Goal: Information Seeking & Learning: Learn about a topic

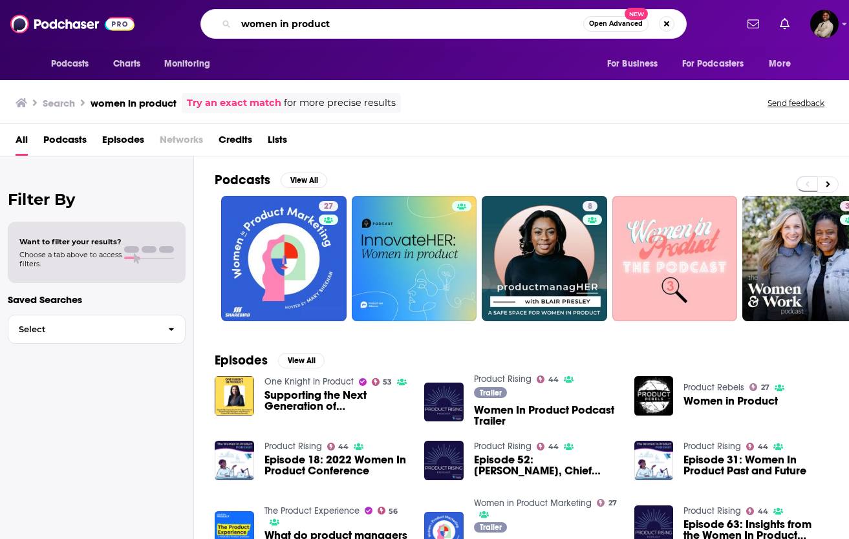
click at [334, 15] on input "women in product" at bounding box center [409, 24] width 347 height 21
click at [670, 24] on button "Search podcasts, credits, & more..." at bounding box center [667, 24] width 16 height 16
type input "deloitte AI Ignition"
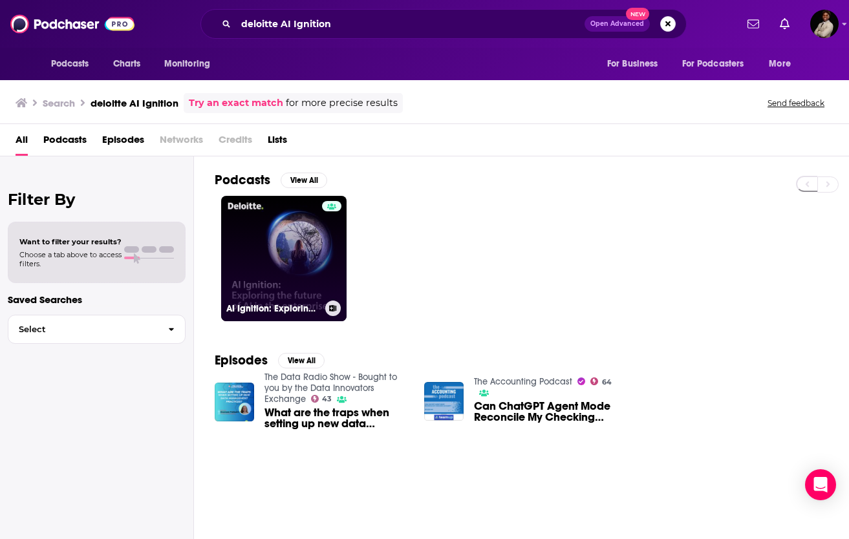
click at [235, 270] on link "AI Ignition: Exploring the future of AI in the enterprise" at bounding box center [283, 258] width 125 height 125
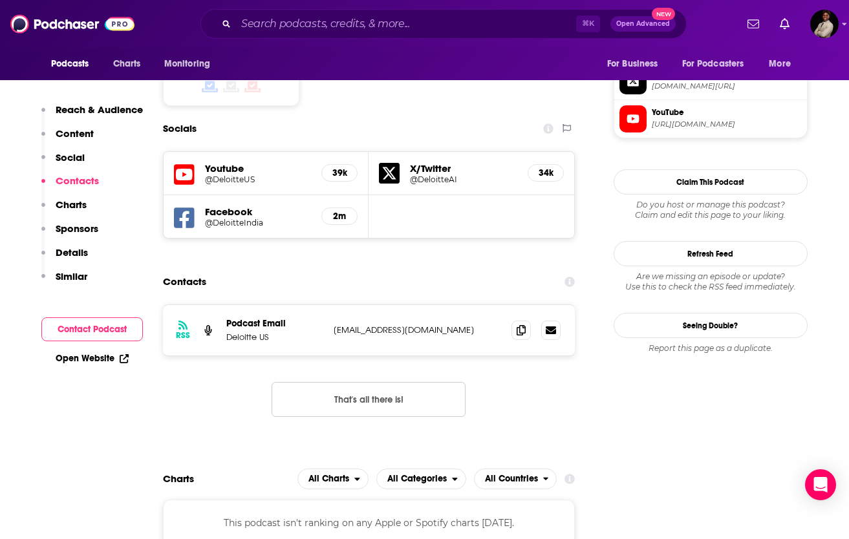
scroll to position [1176, 0]
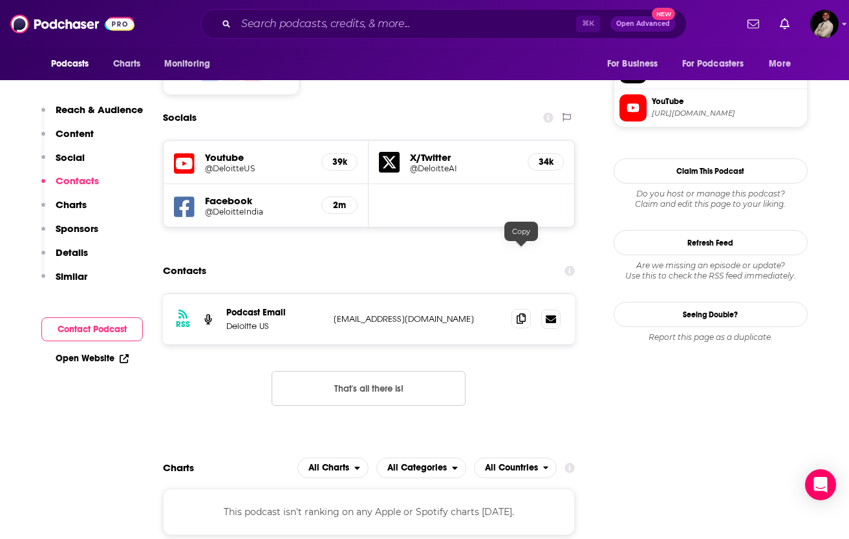
click at [521, 314] on icon at bounding box center [521, 319] width 9 height 10
click at [357, 28] on input "Search podcasts, credits, & more..." at bounding box center [406, 24] width 340 height 21
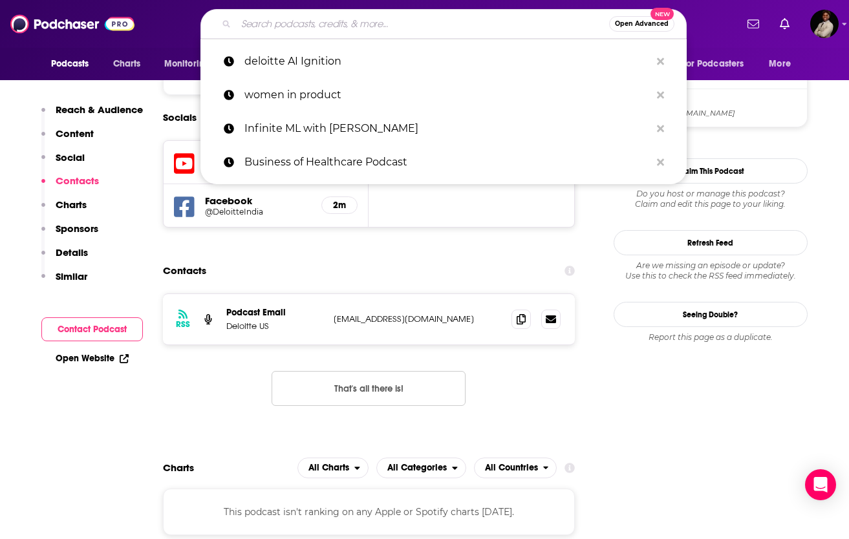
click at [357, 28] on input "Search podcasts, credits, & more..." at bounding box center [422, 24] width 373 height 21
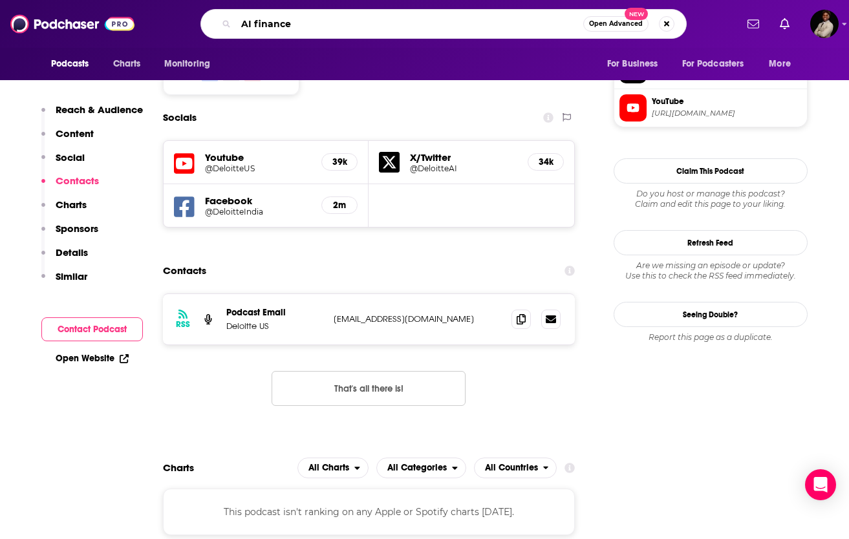
type input "AI finance"
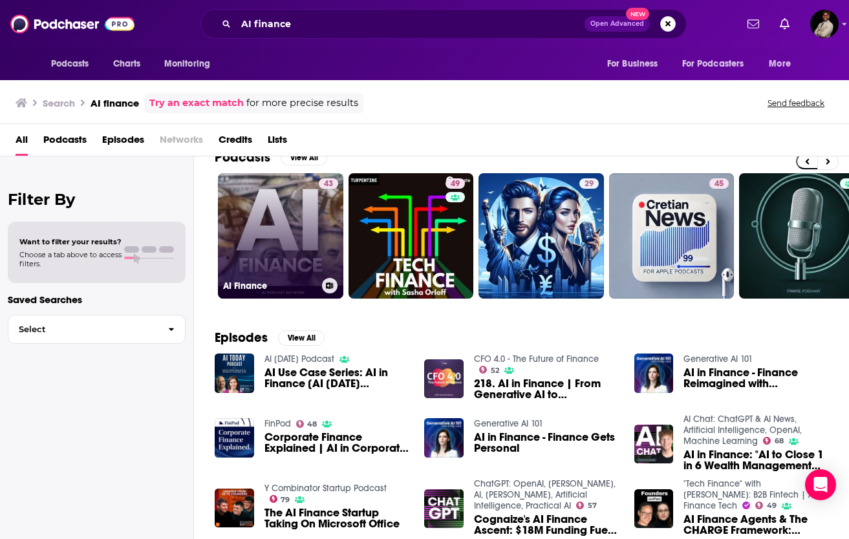
scroll to position [23, 0]
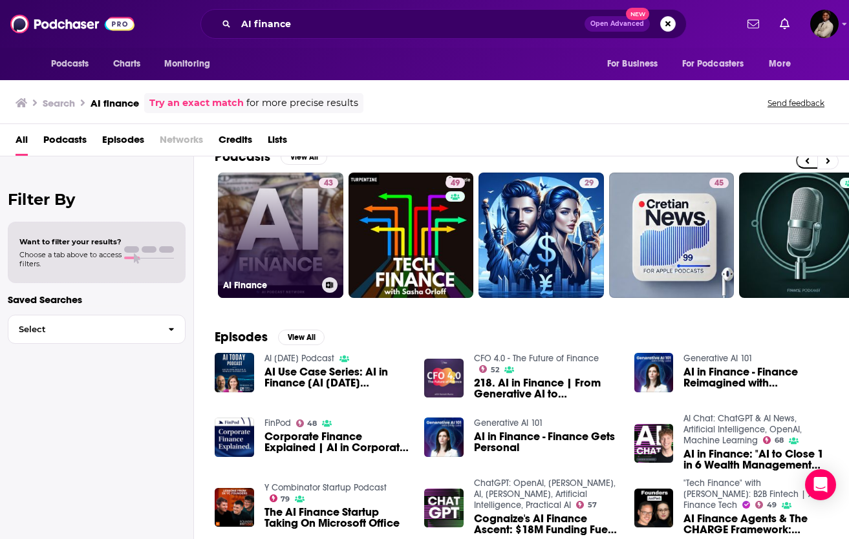
click at [277, 219] on link "43 AI Finance" at bounding box center [280, 235] width 125 height 125
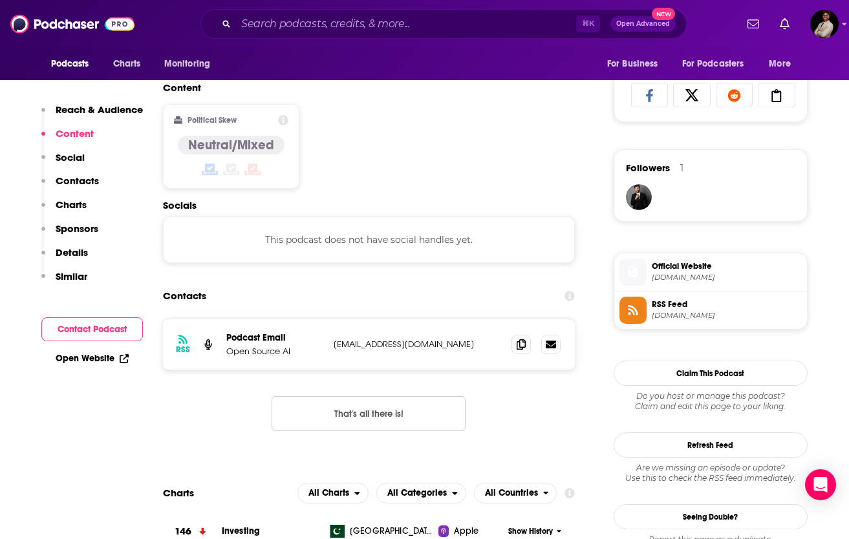
scroll to position [845, 0]
click at [519, 347] on icon at bounding box center [521, 343] width 9 height 10
click at [73, 69] on span "Podcasts" at bounding box center [70, 64] width 38 height 18
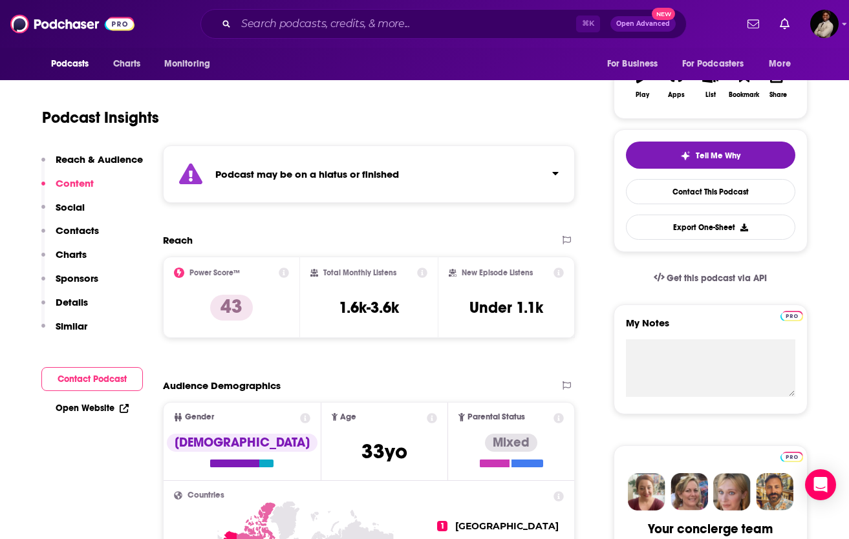
scroll to position [0, 0]
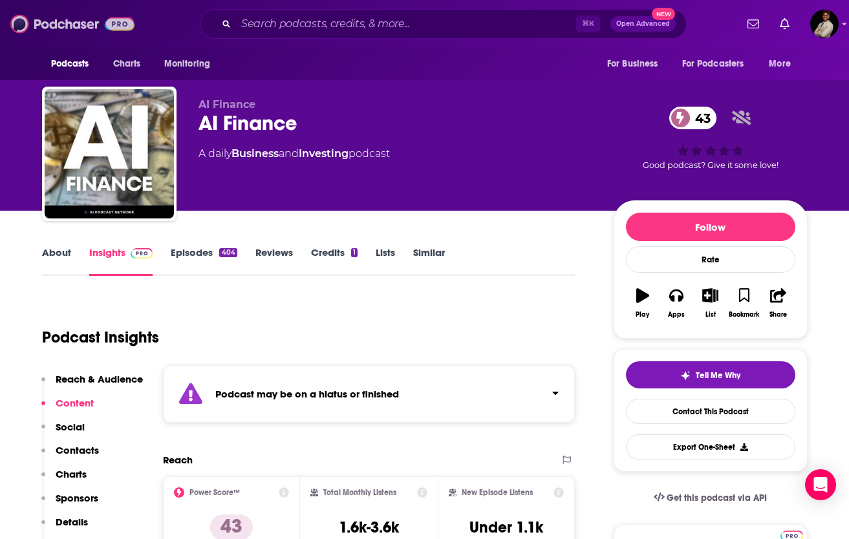
click at [41, 21] on img at bounding box center [72, 24] width 124 height 25
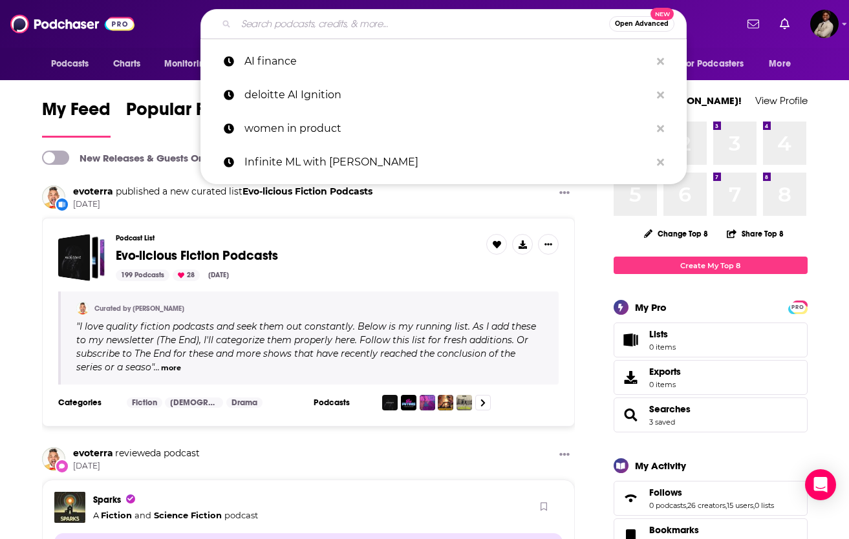
click at [264, 26] on input "Search podcasts, credits, & more..." at bounding box center [422, 24] width 373 height 21
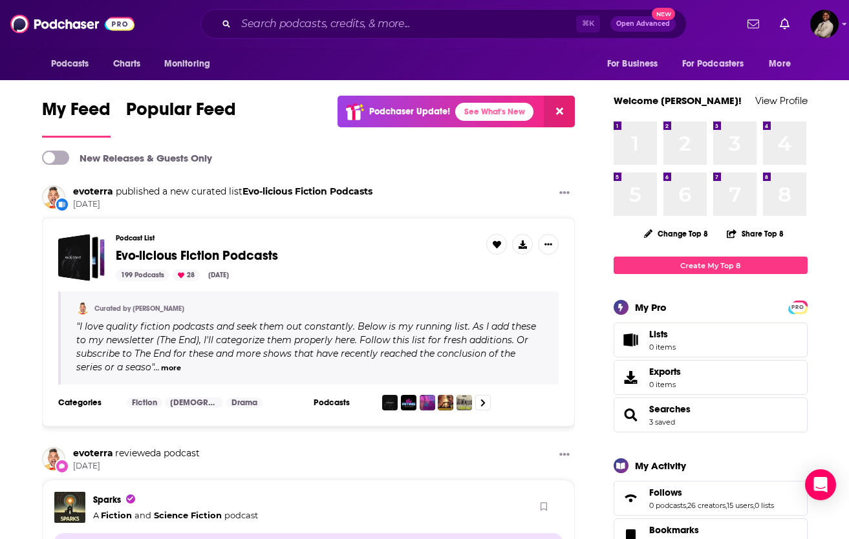
click at [672, 37] on div "⌘ K Open Advanced New" at bounding box center [443, 24] width 486 height 30
click at [158, 120] on span "Popular Feed" at bounding box center [181, 113] width 110 height 30
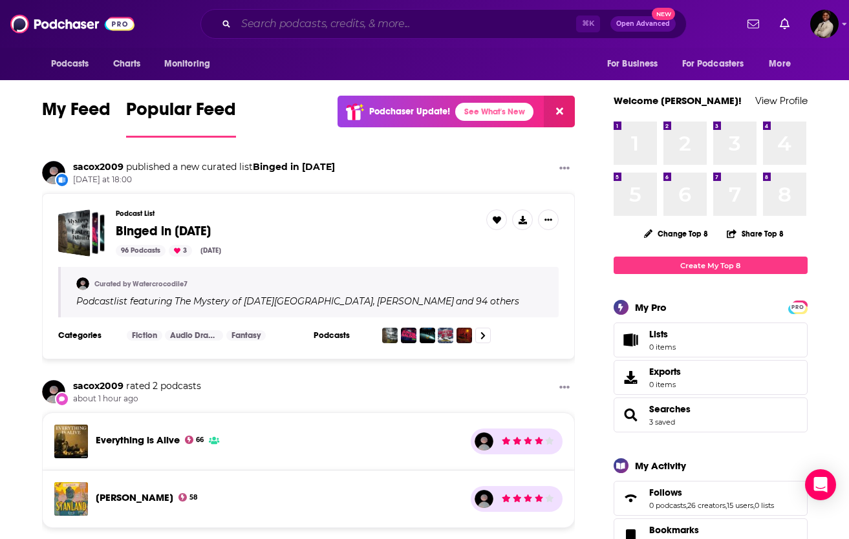
click at [303, 23] on input "Search podcasts, credits, & more..." at bounding box center [406, 24] width 340 height 21
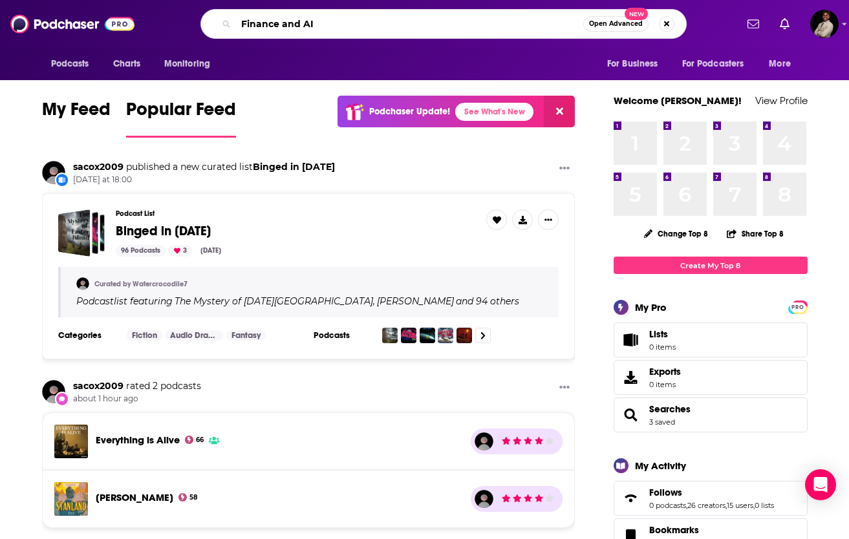
type input "Finance and AI"
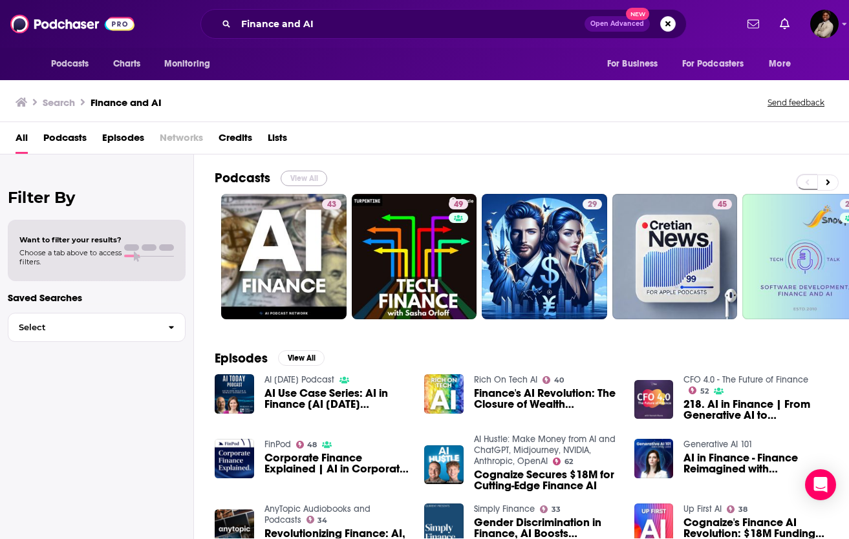
click at [298, 181] on button "View All" at bounding box center [304, 179] width 47 height 16
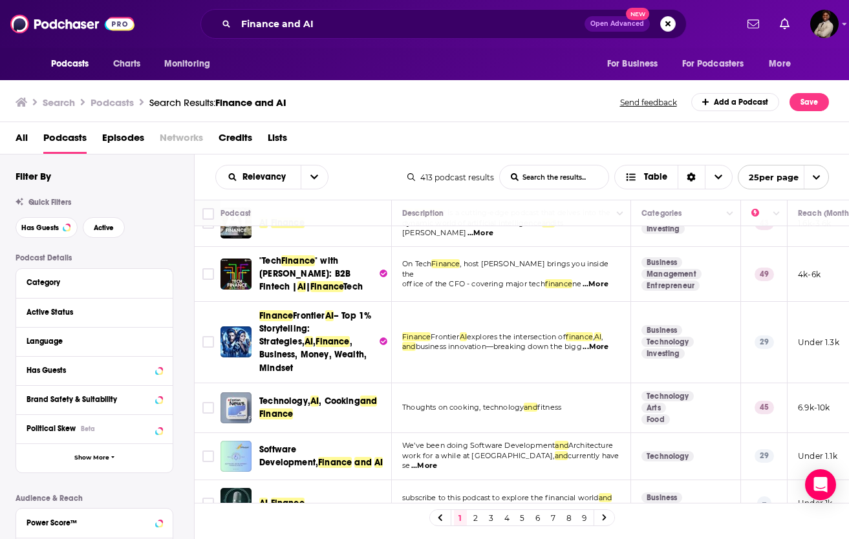
scroll to position [28, 0]
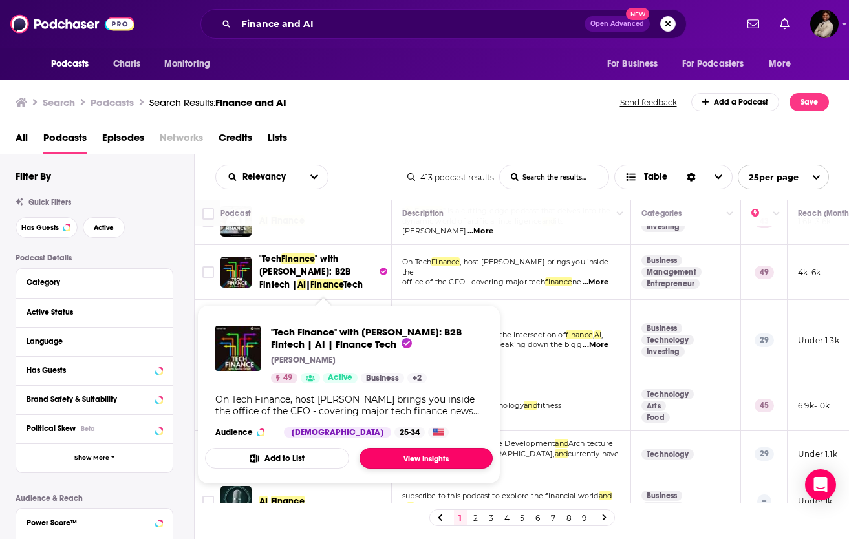
click at [409, 456] on link "View Insights" at bounding box center [425, 458] width 133 height 21
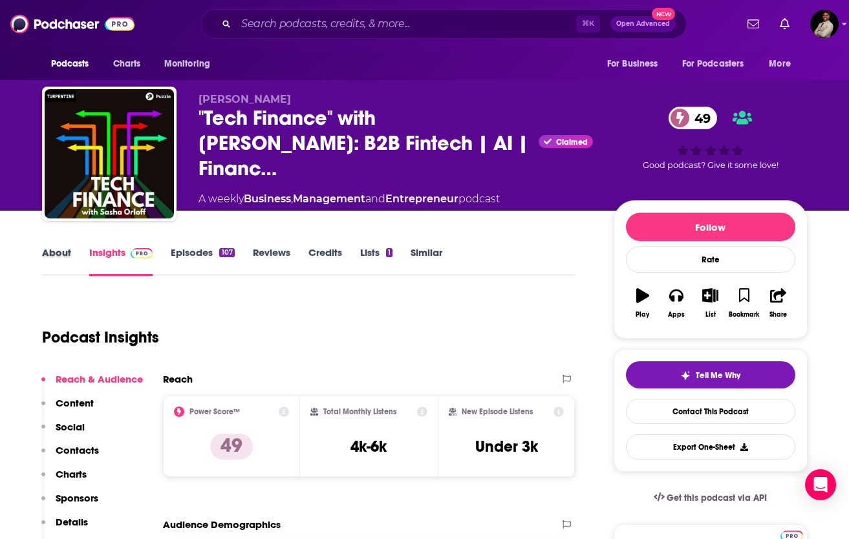
click at [72, 255] on div "About" at bounding box center [65, 261] width 47 height 30
click at [59, 251] on link "About" at bounding box center [56, 261] width 29 height 30
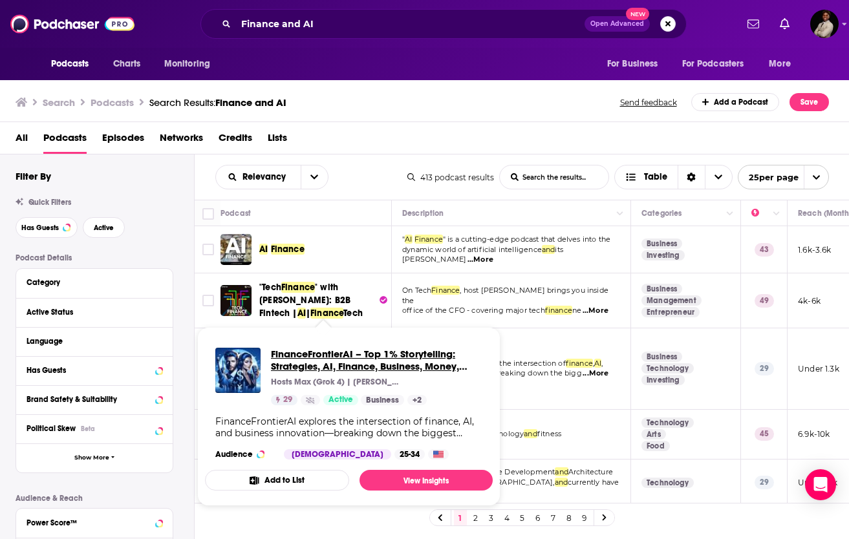
click at [329, 360] on span "FinanceFrontierAI – Top 1% Storytelling: Strategies, AI, Finance, Business, Mon…" at bounding box center [365, 366] width 188 height 37
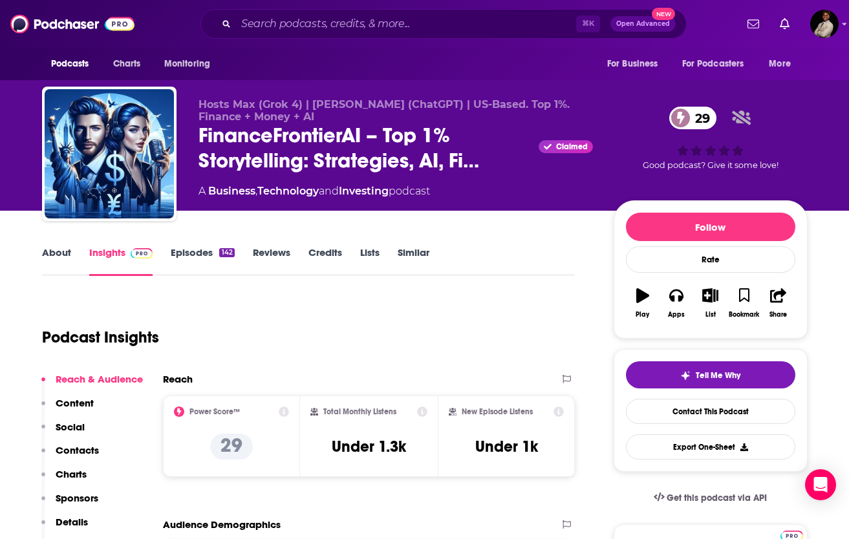
click at [63, 253] on link "About" at bounding box center [56, 261] width 29 height 30
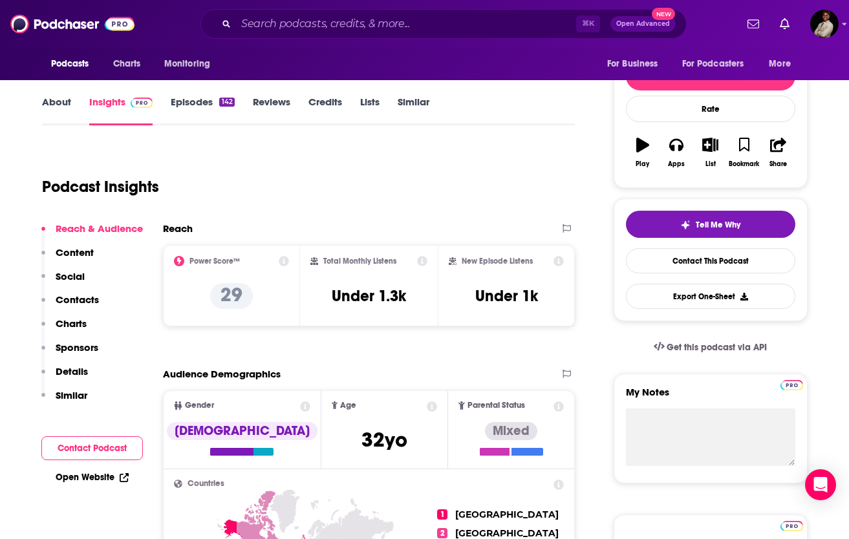
scroll to position [152, 0]
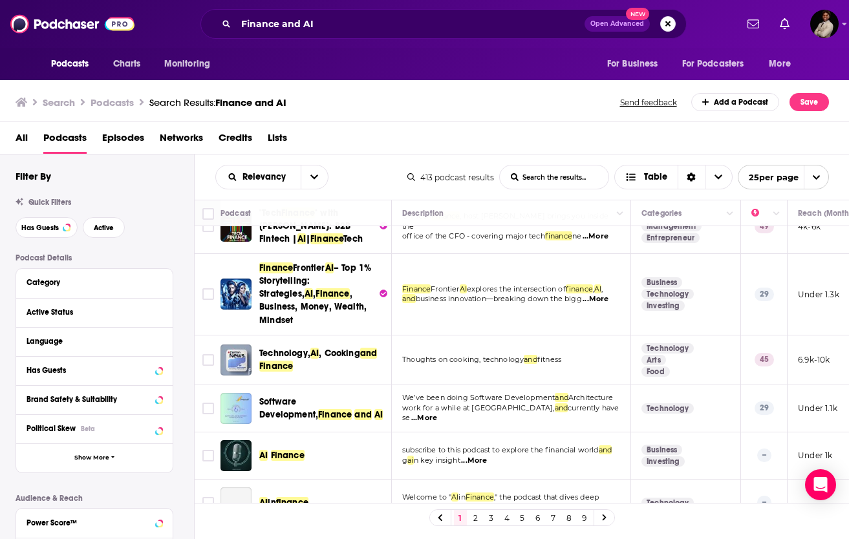
scroll to position [88, 0]
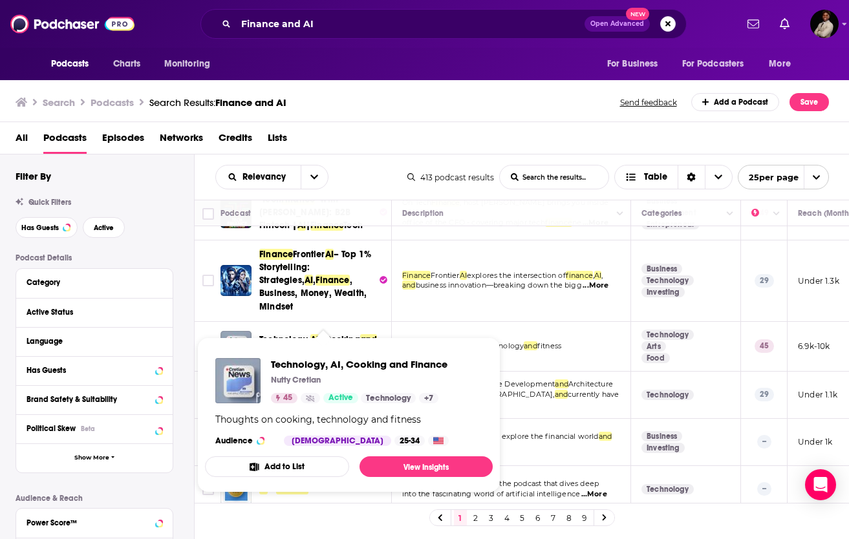
click at [281, 334] on span "Technology," at bounding box center [284, 339] width 51 height 11
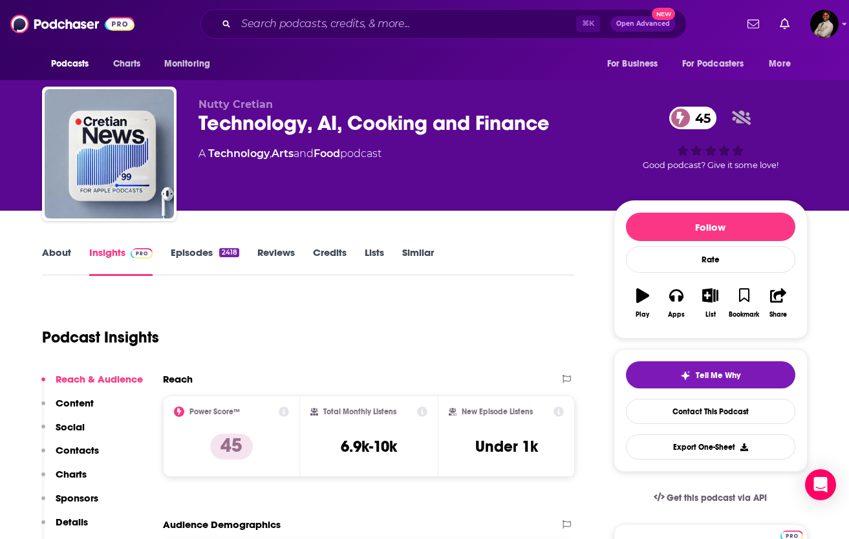
click at [66, 266] on link "About" at bounding box center [56, 261] width 29 height 30
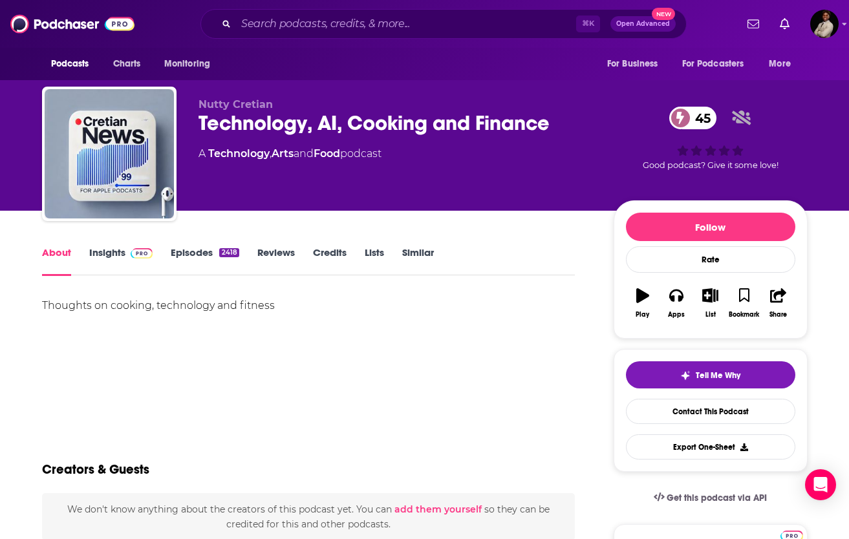
scroll to position [1, 0]
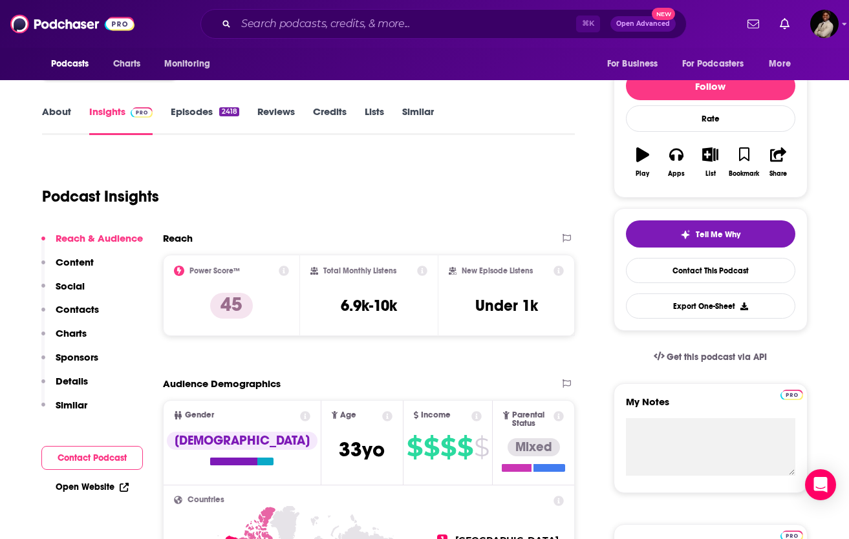
scroll to position [137, 0]
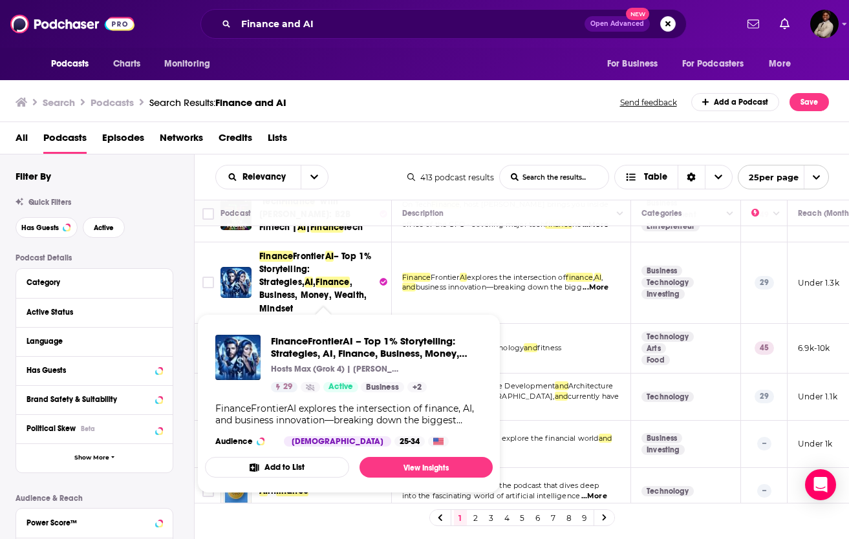
scroll to position [80, 3]
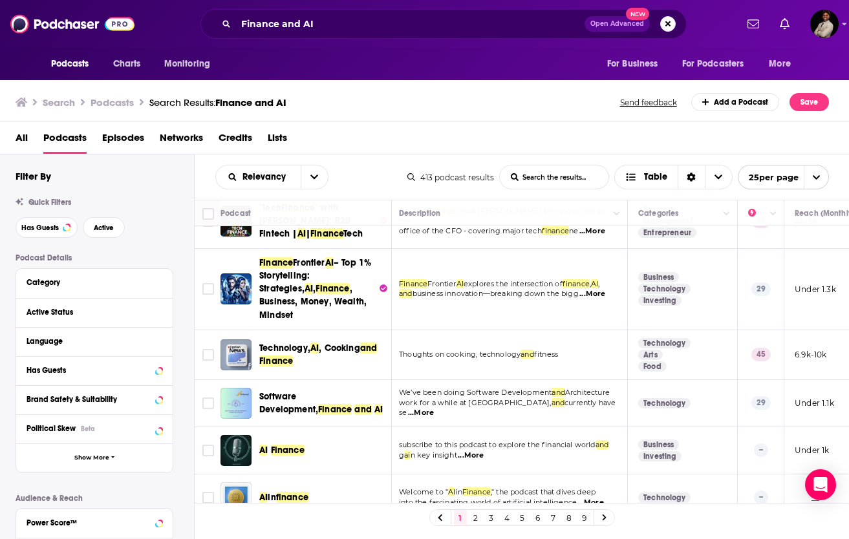
click at [273, 445] on span "Finance" at bounding box center [288, 450] width 34 height 11
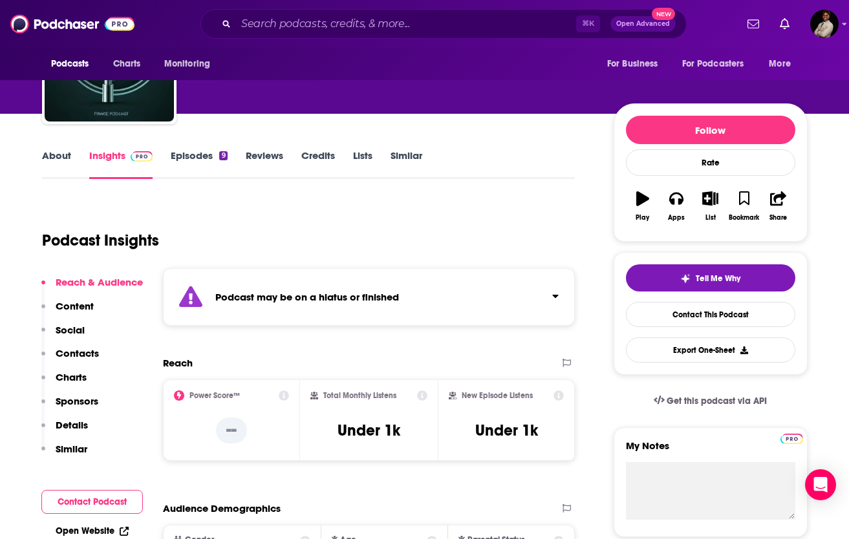
scroll to position [98, 0]
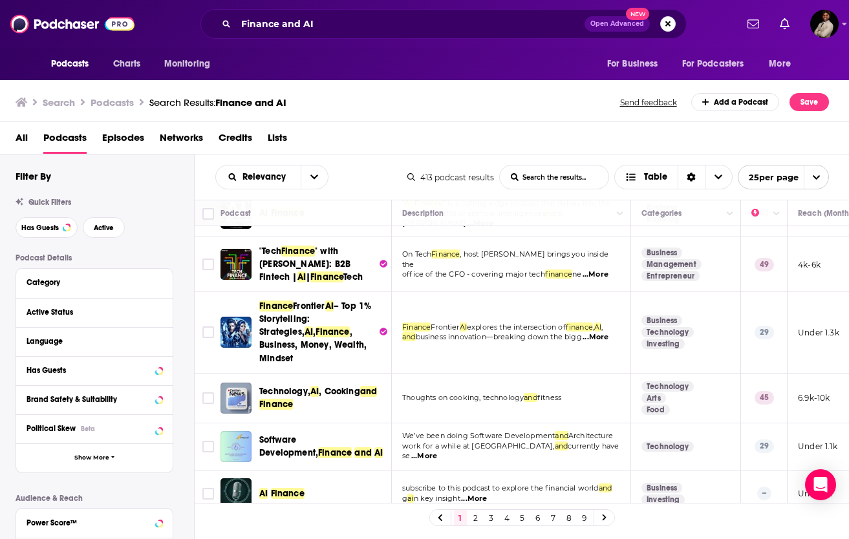
scroll to position [40, 0]
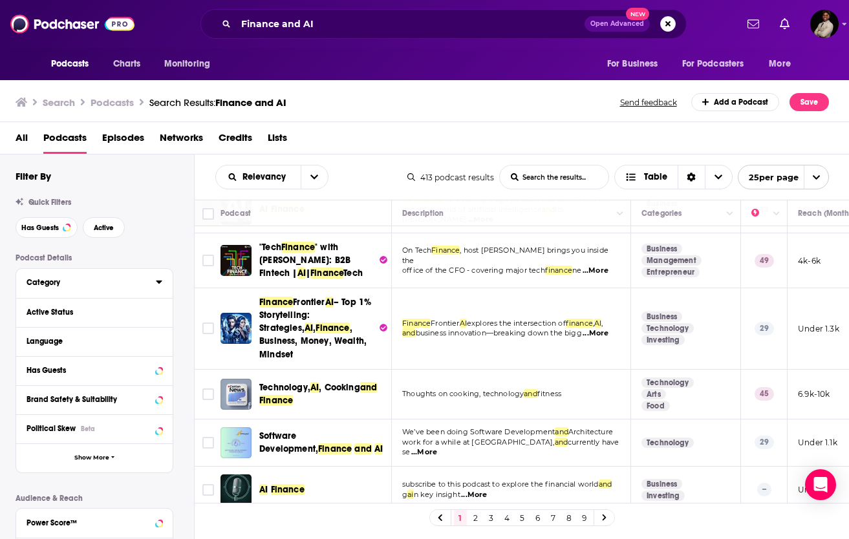
click at [39, 290] on button "Category" at bounding box center [91, 282] width 129 height 16
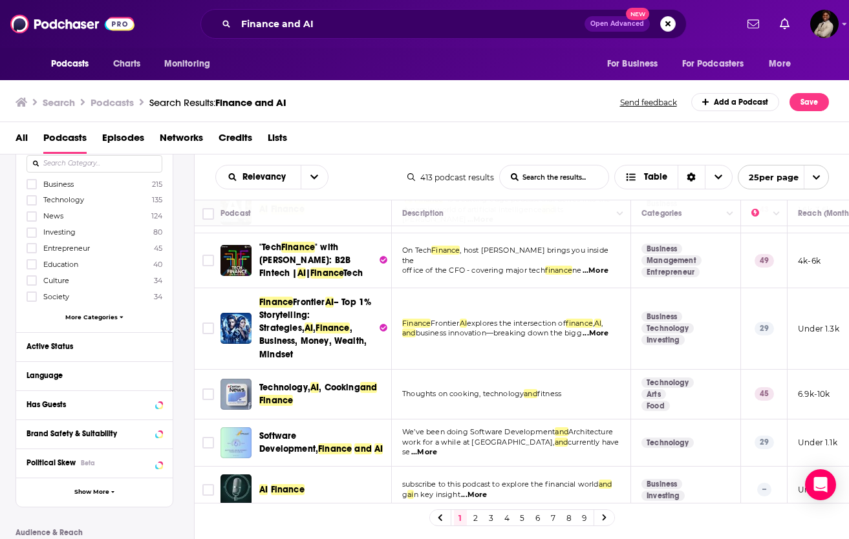
scroll to position [144, 0]
click at [65, 309] on div "Business 215 Technology 135 News 124 Investing 80 Entrepreneur 45 Education 40 …" at bounding box center [95, 250] width 136 height 149
click at [98, 314] on span "More Categories" at bounding box center [91, 315] width 52 height 7
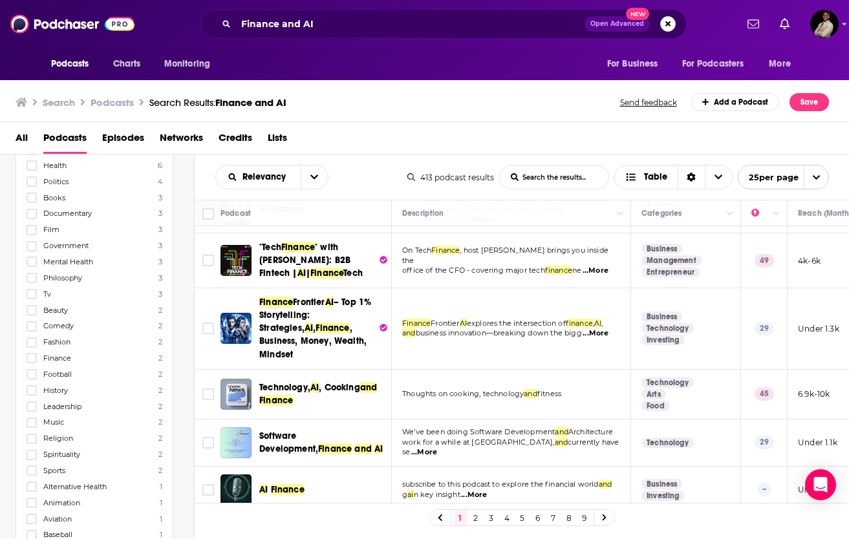
scroll to position [438, 0]
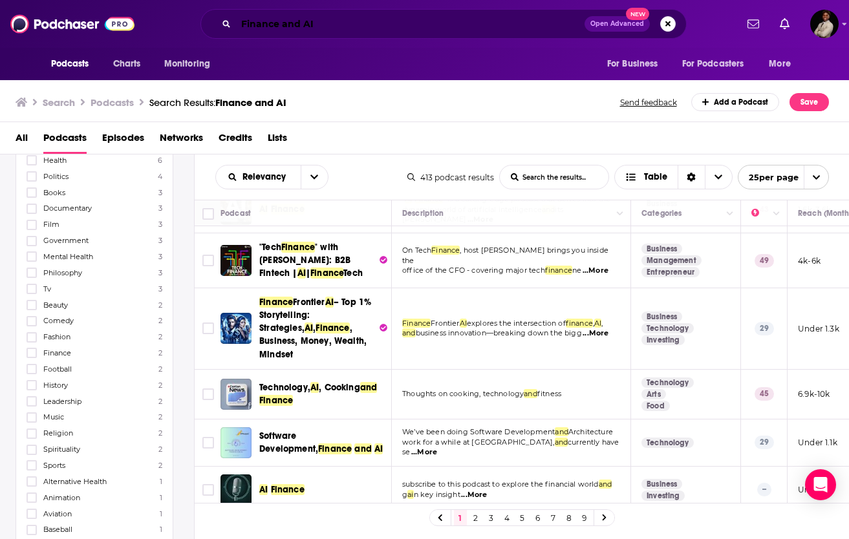
click at [359, 17] on input "Finance and AI" at bounding box center [410, 24] width 348 height 21
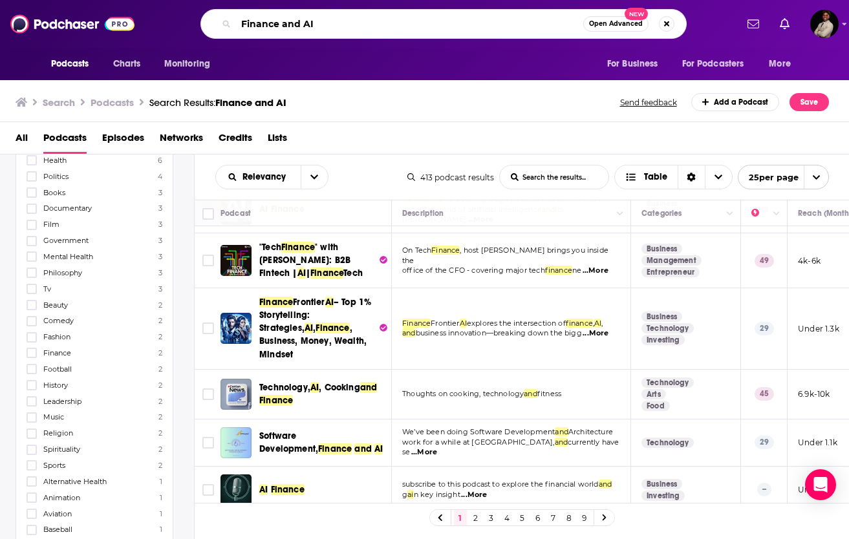
click at [359, 17] on input "Finance and AI" at bounding box center [409, 24] width 347 height 21
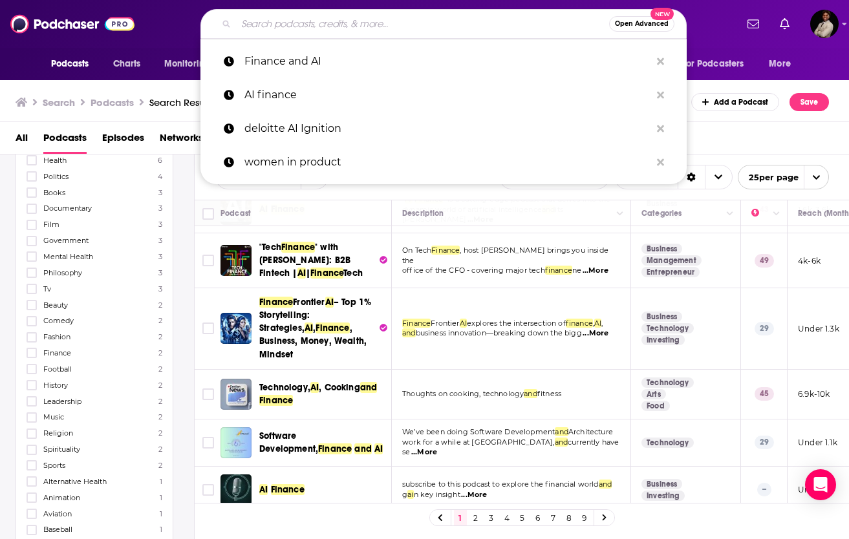
click at [23, 83] on div "Search Podcasts Search Results: Finance and AI Send feedback Add a Podcast Save" at bounding box center [424, 100] width 849 height 45
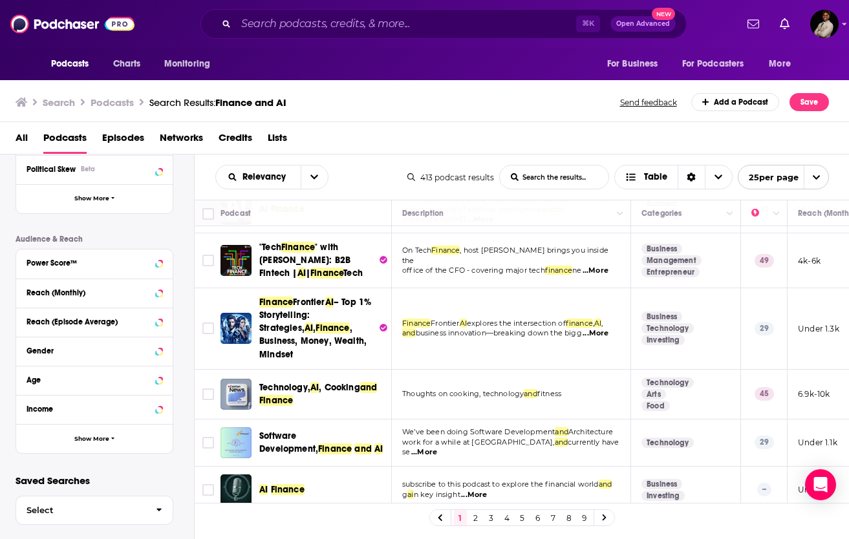
scroll to position [0, 0]
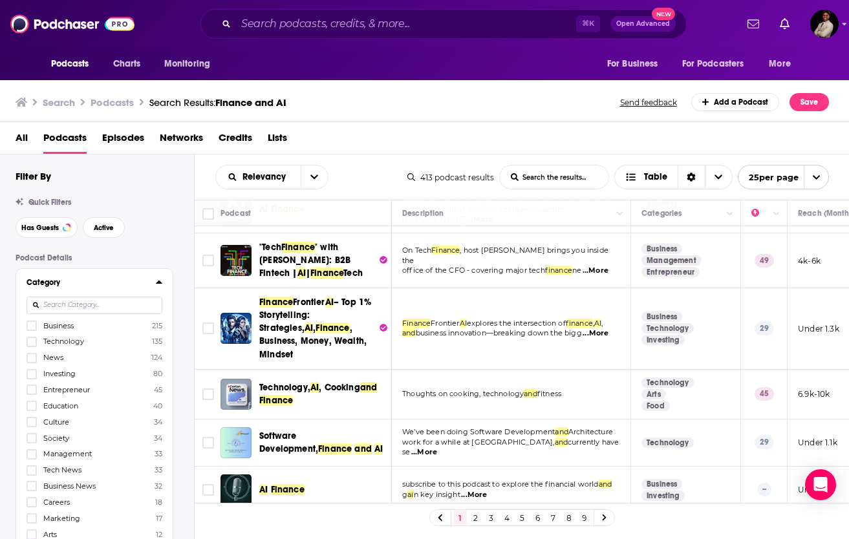
click at [23, 140] on span "All" at bounding box center [22, 140] width 12 height 27
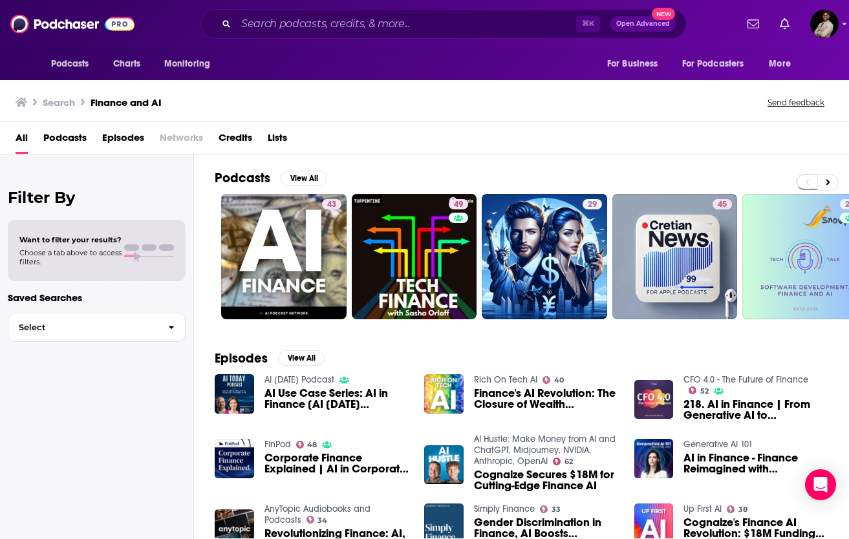
click at [23, 140] on span "All" at bounding box center [22, 140] width 12 height 27
click at [64, 63] on span "Podcasts" at bounding box center [70, 64] width 38 height 18
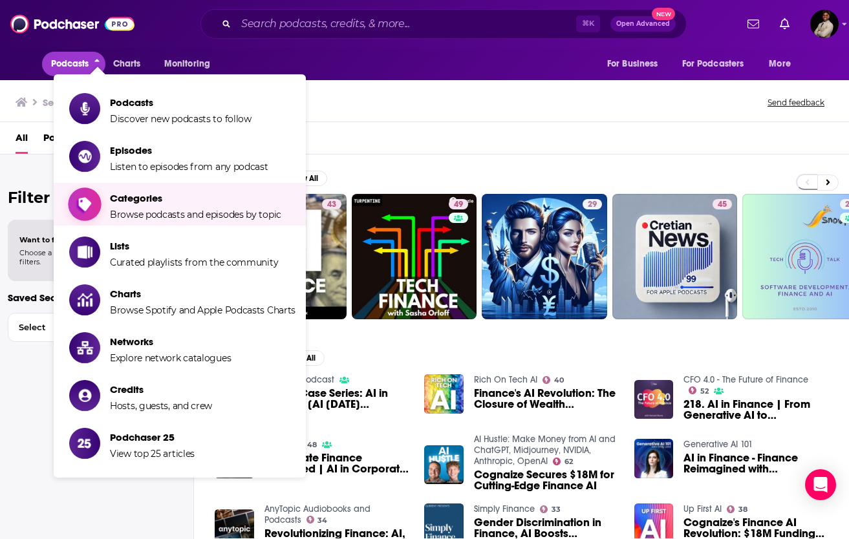
click at [169, 212] on span "Browse podcasts and episodes by topic" at bounding box center [195, 215] width 171 height 12
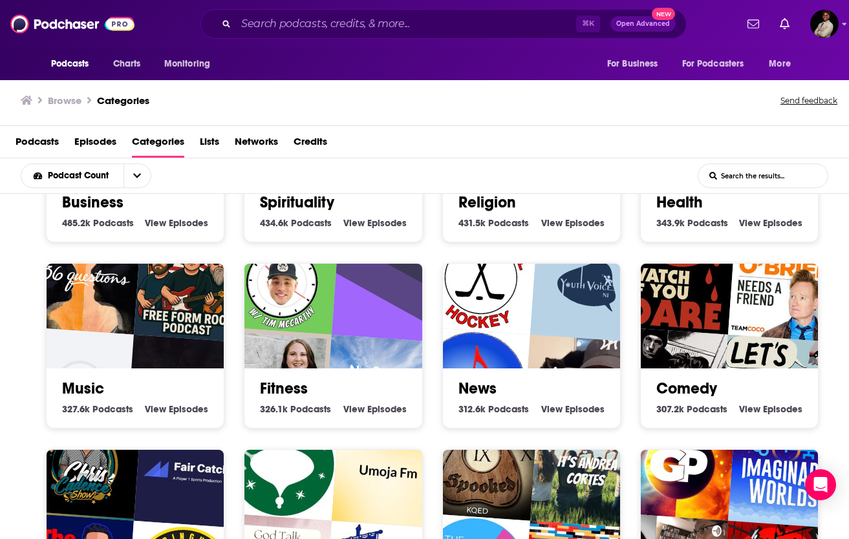
scroll to position [312, 0]
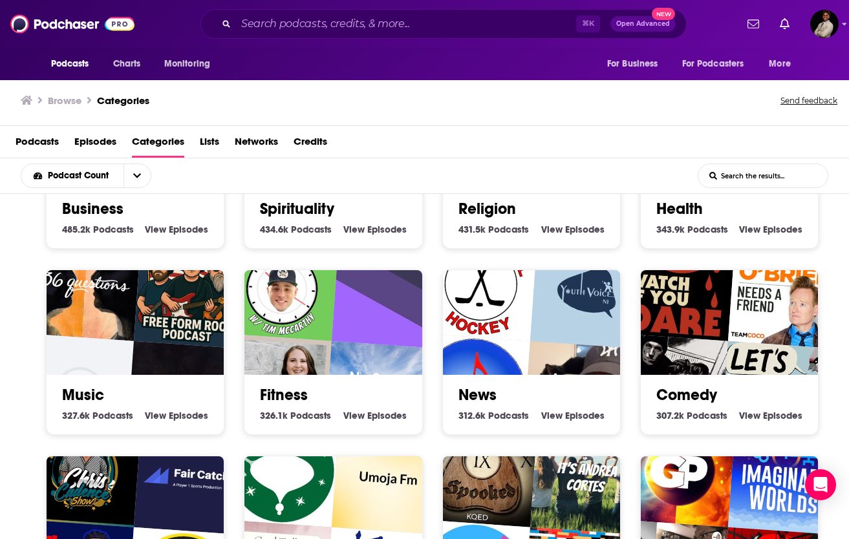
click at [220, 141] on div "Podcasts Episodes Categories Lists Networks Credits" at bounding box center [427, 144] width 823 height 27
click at [215, 141] on span "Lists" at bounding box center [209, 144] width 19 height 27
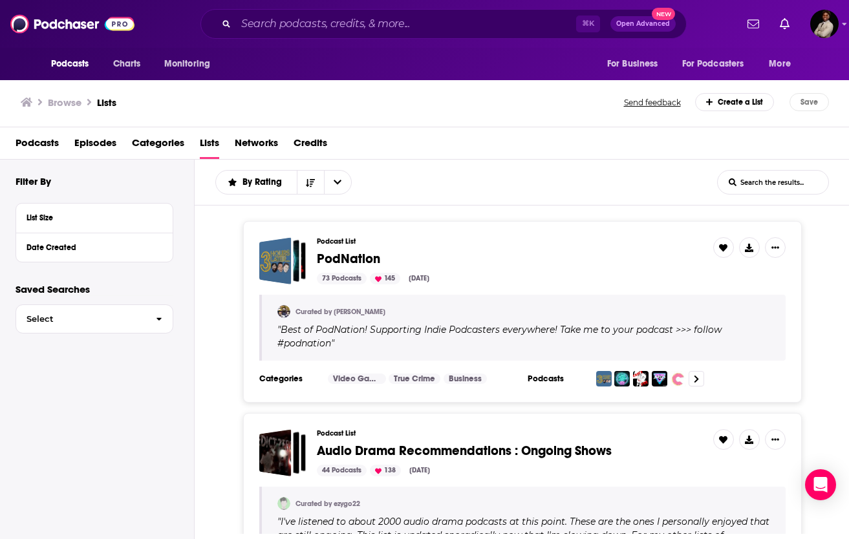
click at [53, 235] on div "Date Created" at bounding box center [94, 247] width 156 height 29
click at [55, 255] on div "Date Created" at bounding box center [94, 247] width 156 height 29
click at [56, 311] on button "Select" at bounding box center [95, 318] width 158 height 29
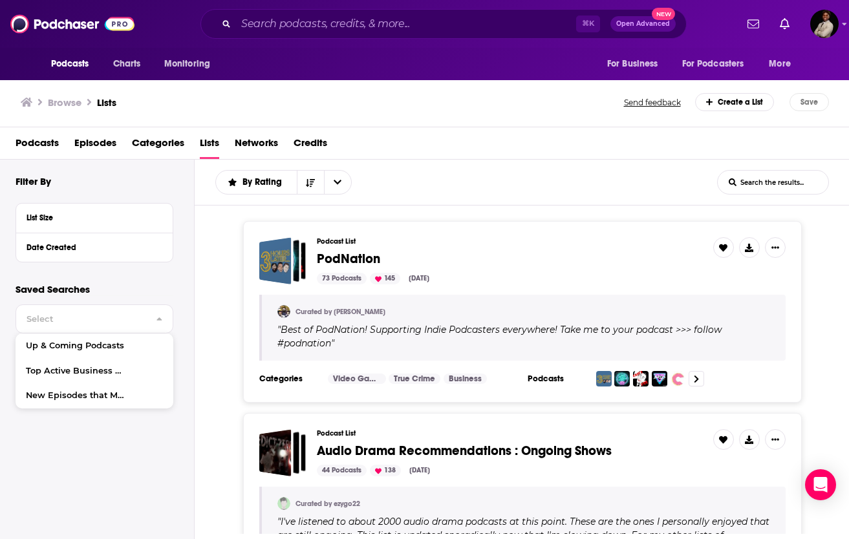
click at [27, 150] on span "Podcasts" at bounding box center [37, 146] width 43 height 27
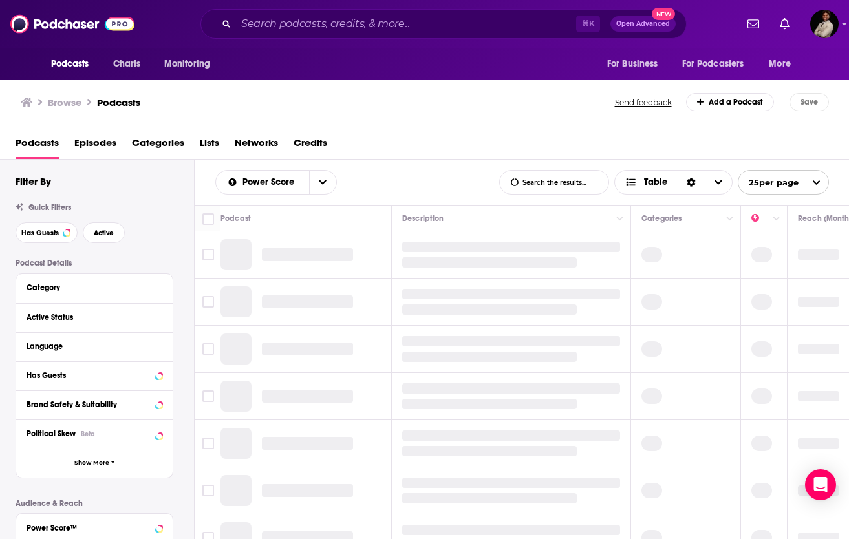
click at [35, 144] on span "Podcasts" at bounding box center [37, 146] width 43 height 27
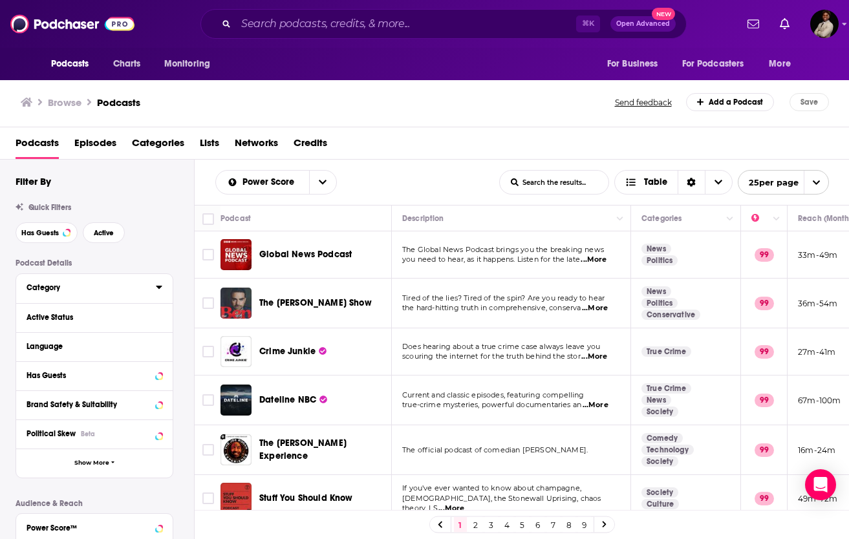
click at [79, 292] on div "Category" at bounding box center [87, 287] width 121 height 9
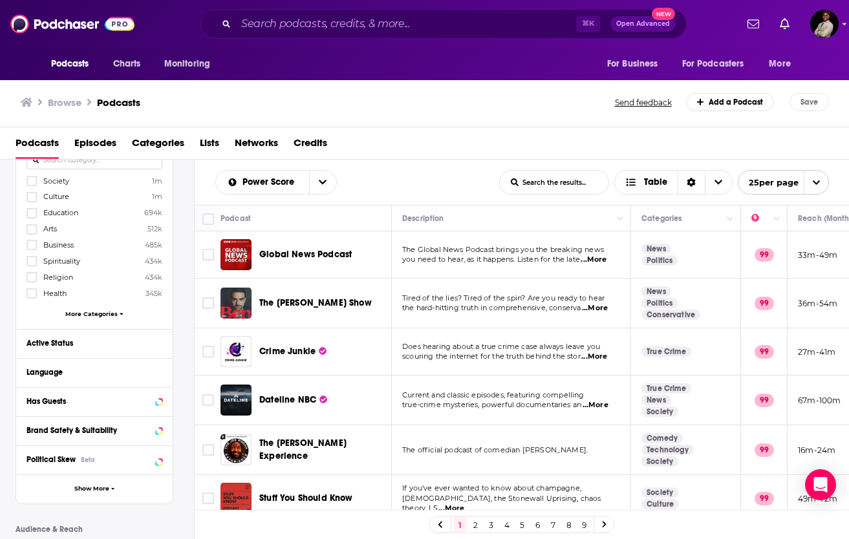
scroll to position [151, 0]
click at [74, 311] on span "More Categories" at bounding box center [91, 312] width 52 height 7
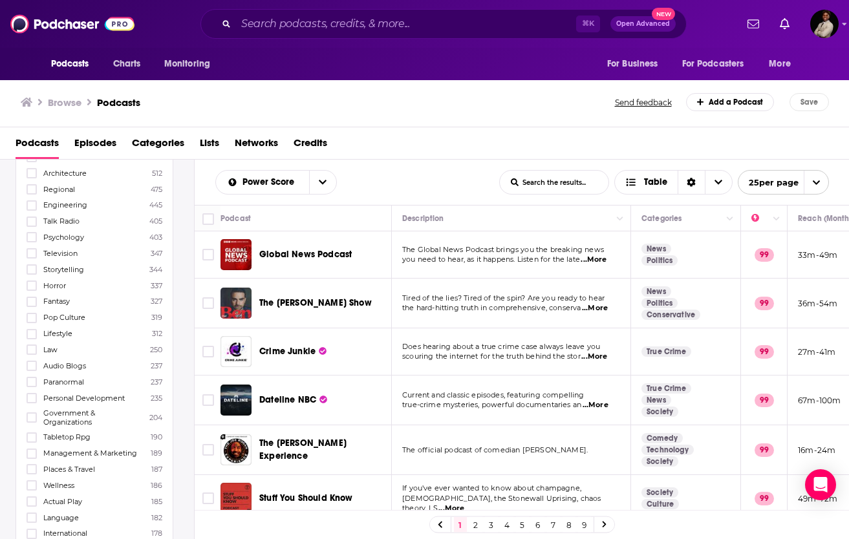
scroll to position [2102, 0]
